Goal: Find specific page/section: Find specific page/section

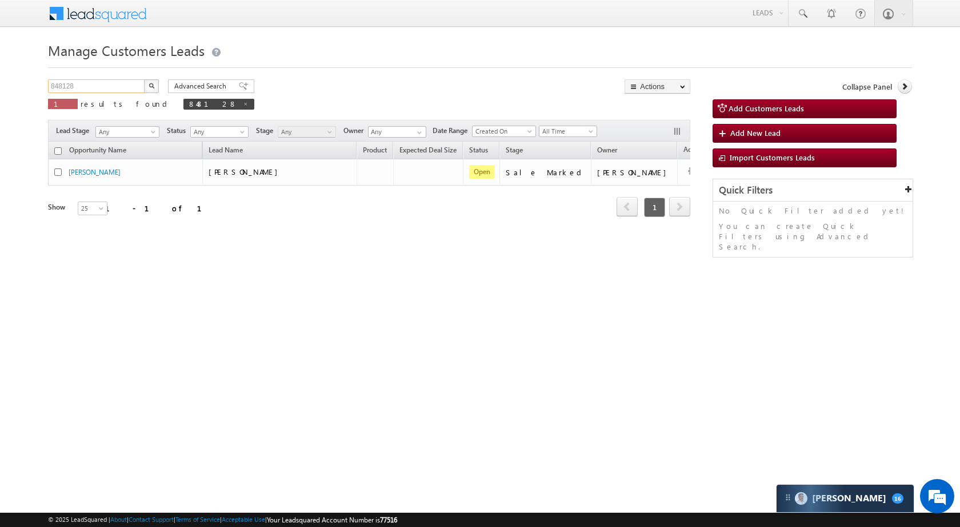
click at [118, 82] on input "848128" at bounding box center [97, 86] width 98 height 14
paste input "67635"
click at [155, 82] on button "button" at bounding box center [151, 86] width 15 height 14
click at [110, 79] on input "867635" at bounding box center [97, 86] width 98 height 14
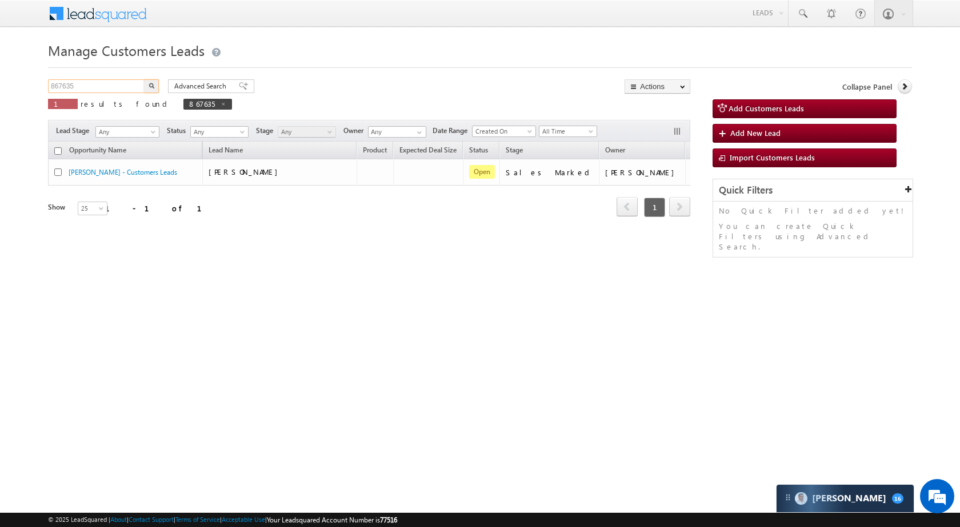
click at [110, 79] on input "867635" at bounding box center [97, 86] width 98 height 14
paste input "50027"
click at [148, 79] on button "button" at bounding box center [151, 86] width 15 height 14
click at [118, 85] on input "850027" at bounding box center [97, 86] width 98 height 14
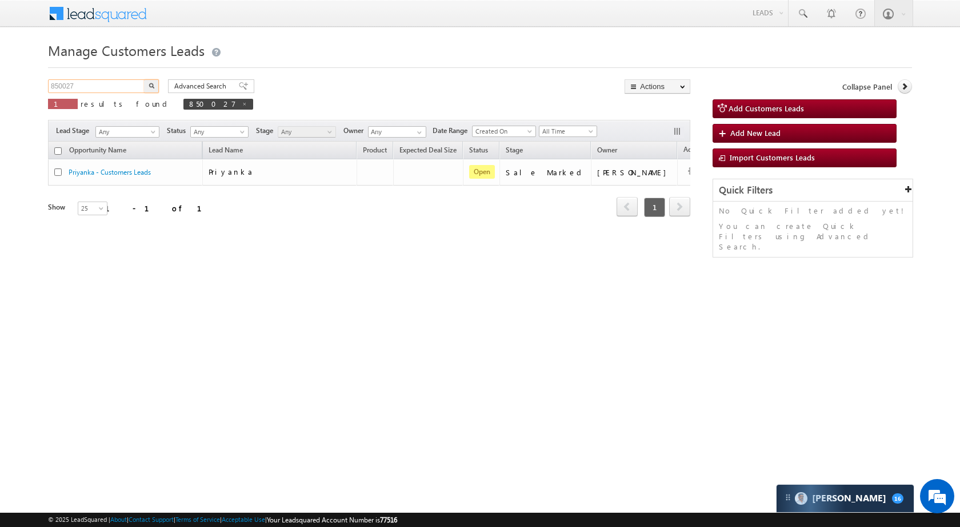
click at [118, 85] on input "850027" at bounding box center [97, 86] width 98 height 14
paste input "19918"
click at [152, 88] on img "button" at bounding box center [151, 86] width 6 height 6
click at [105, 83] on input "819918" at bounding box center [97, 86] width 98 height 14
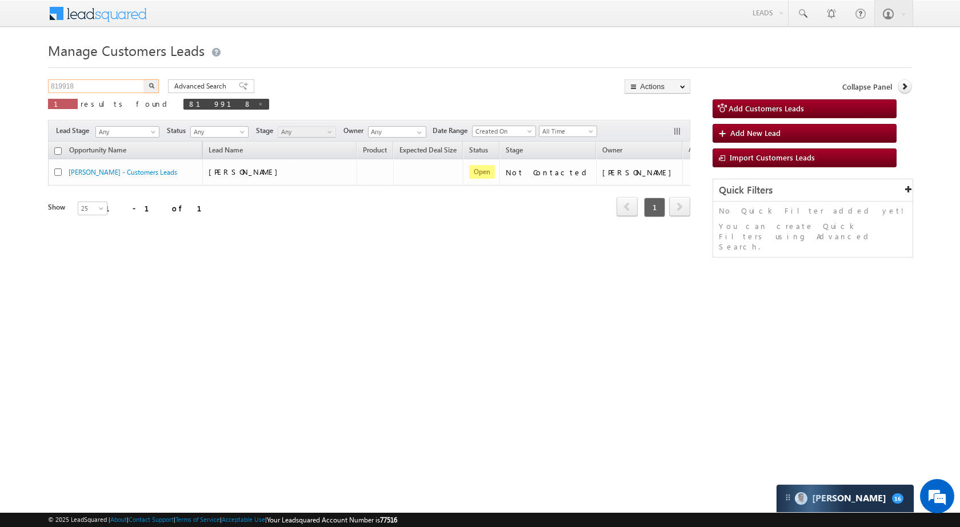
click at [105, 83] on input "819918" at bounding box center [97, 86] width 98 height 14
paste input "46971"
click at [155, 85] on button "button" at bounding box center [151, 86] width 15 height 14
click at [98, 93] on input "846971" at bounding box center [97, 86] width 98 height 14
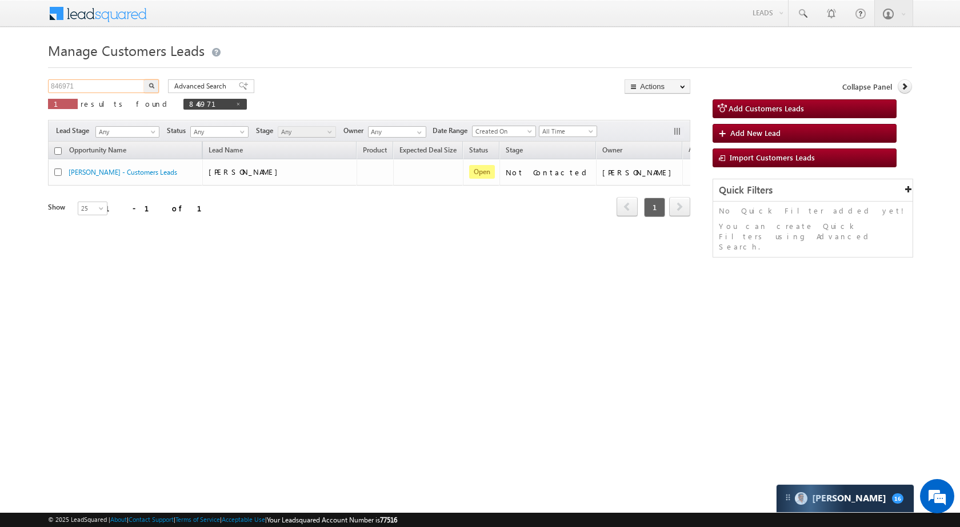
click at [99, 87] on input "846971" at bounding box center [97, 86] width 98 height 14
paste input "0"
click at [146, 83] on button "button" at bounding box center [151, 86] width 15 height 14
click at [120, 87] on input "846970" at bounding box center [97, 86] width 98 height 14
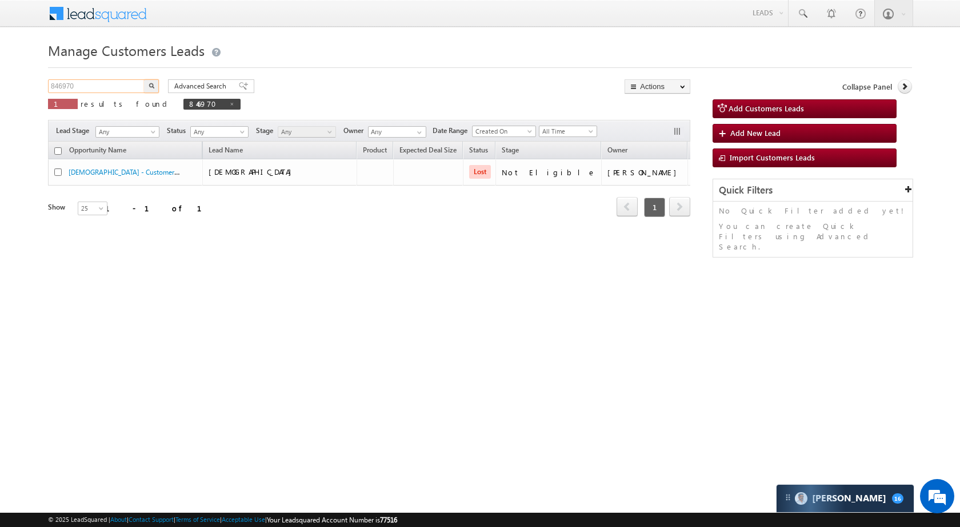
click at [120, 87] on input "846970" at bounding box center [97, 86] width 98 height 14
paste input "783387"
click at [153, 82] on button "button" at bounding box center [151, 86] width 15 height 14
click at [131, 85] on input "783387" at bounding box center [97, 86] width 98 height 14
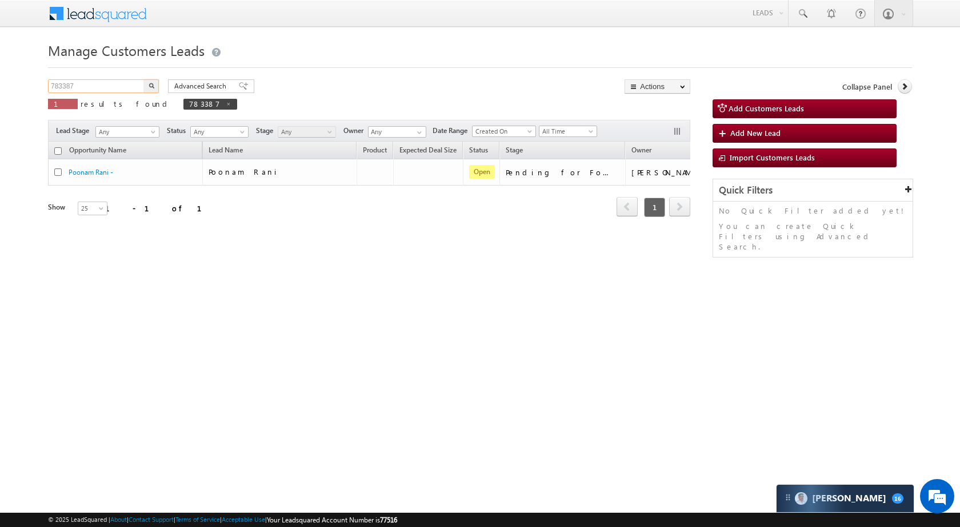
paste input "824121"
click at [150, 79] on div "Manage Customers Leads 824121 X 1 results found 783387 Advanced Search Advanced…" at bounding box center [480, 181] width 864 height 286
click at [150, 83] on img "button" at bounding box center [151, 86] width 6 height 6
click at [109, 86] on input "824121" at bounding box center [97, 86] width 98 height 14
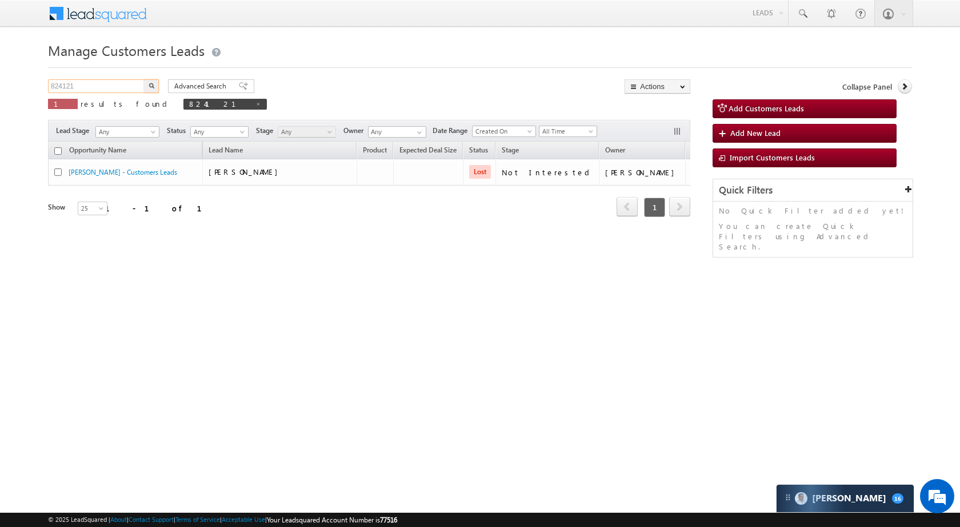
click at [109, 86] on input "824121" at bounding box center [97, 86] width 98 height 14
paste input "48902"
click at [154, 83] on button "button" at bounding box center [151, 86] width 15 height 14
click at [93, 84] on input "848902" at bounding box center [97, 86] width 98 height 14
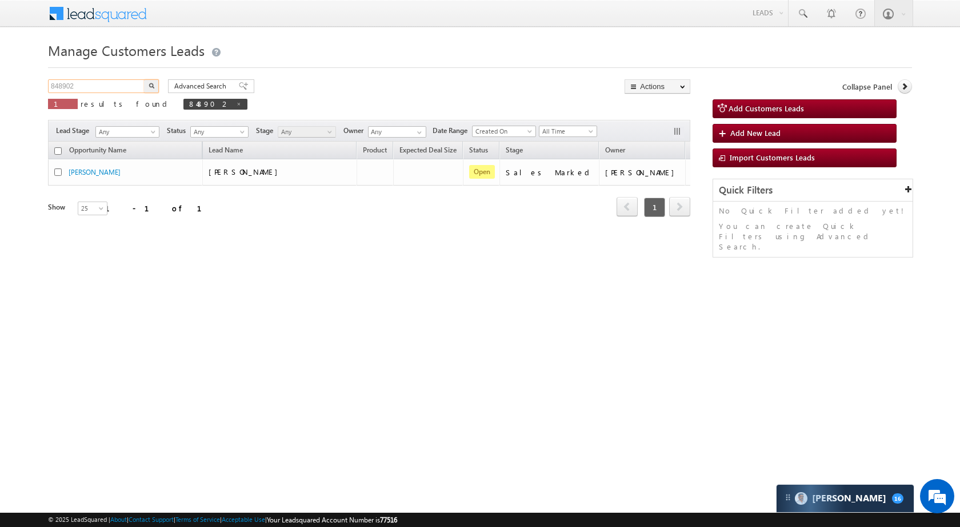
paste input "19925"
click at [148, 86] on img "button" at bounding box center [151, 86] width 6 height 6
click at [94, 89] on input "819925" at bounding box center [97, 86] width 98 height 14
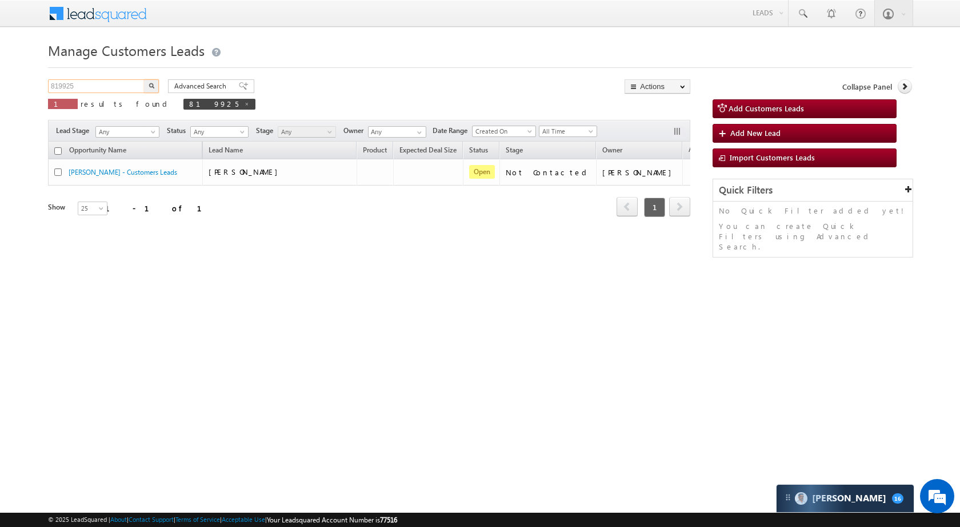
paste input "47001"
click at [156, 86] on button "button" at bounding box center [151, 86] width 15 height 14
click at [122, 79] on input "847001" at bounding box center [97, 86] width 98 height 14
click at [118, 83] on input "847001" at bounding box center [97, 86] width 98 height 14
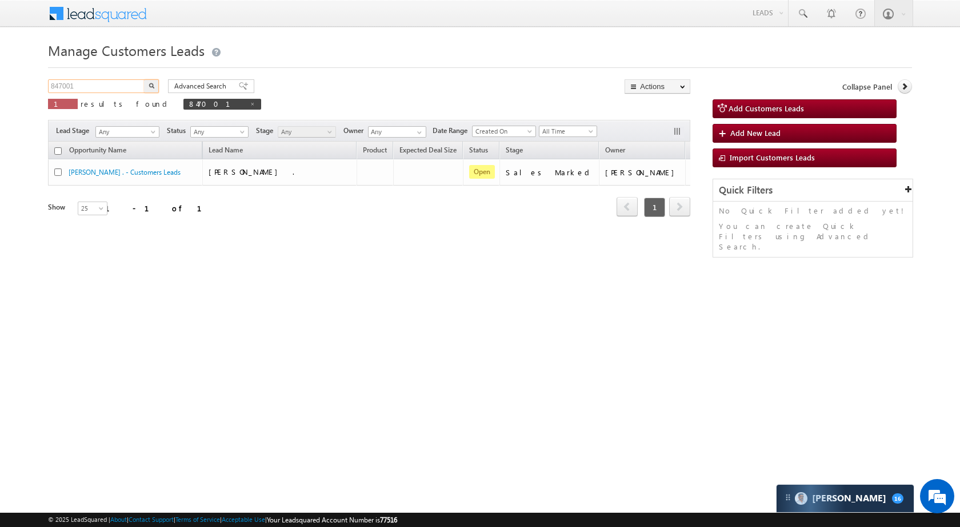
click at [118, 83] on input "847001" at bounding box center [97, 86] width 98 height 14
paste input "59230"
type input "859230"
click at [153, 83] on img "button" at bounding box center [151, 86] width 6 height 6
